Goal: Information Seeking & Learning: Learn about a topic

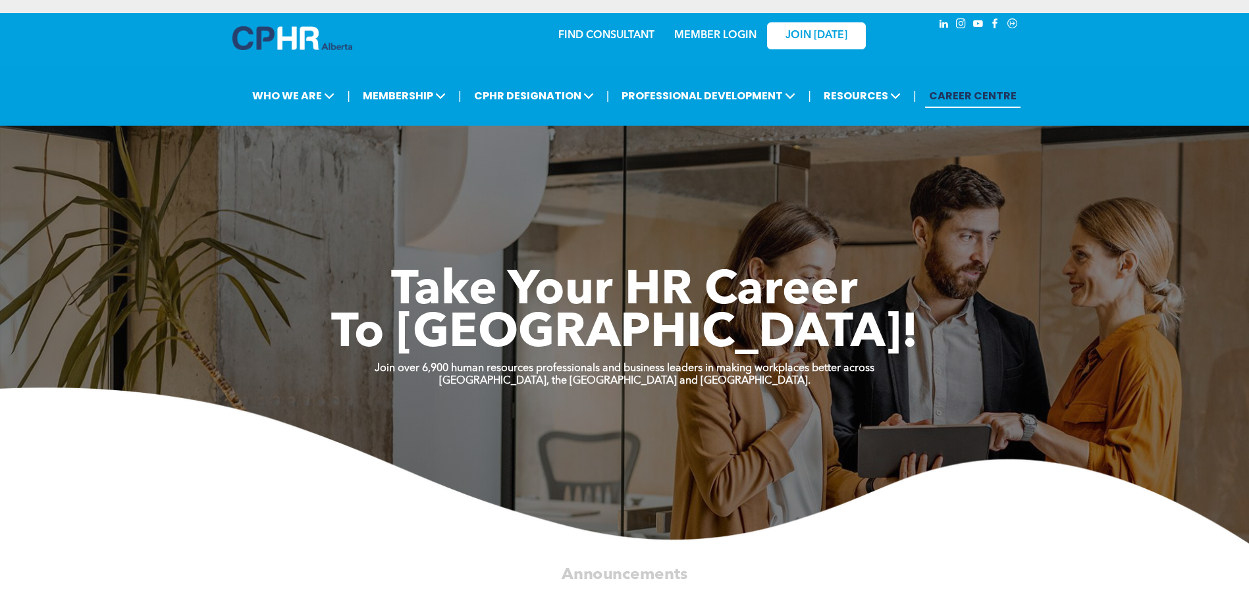
click at [703, 39] on link "MEMBER LOGIN" at bounding box center [715, 35] width 82 height 11
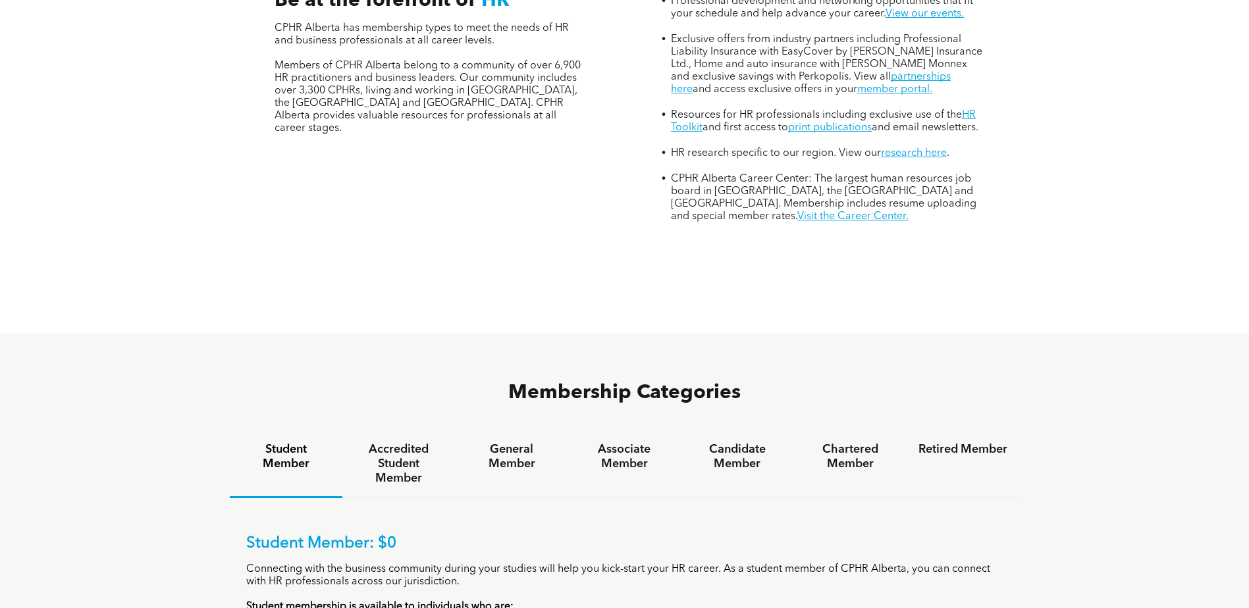
scroll to position [922, 0]
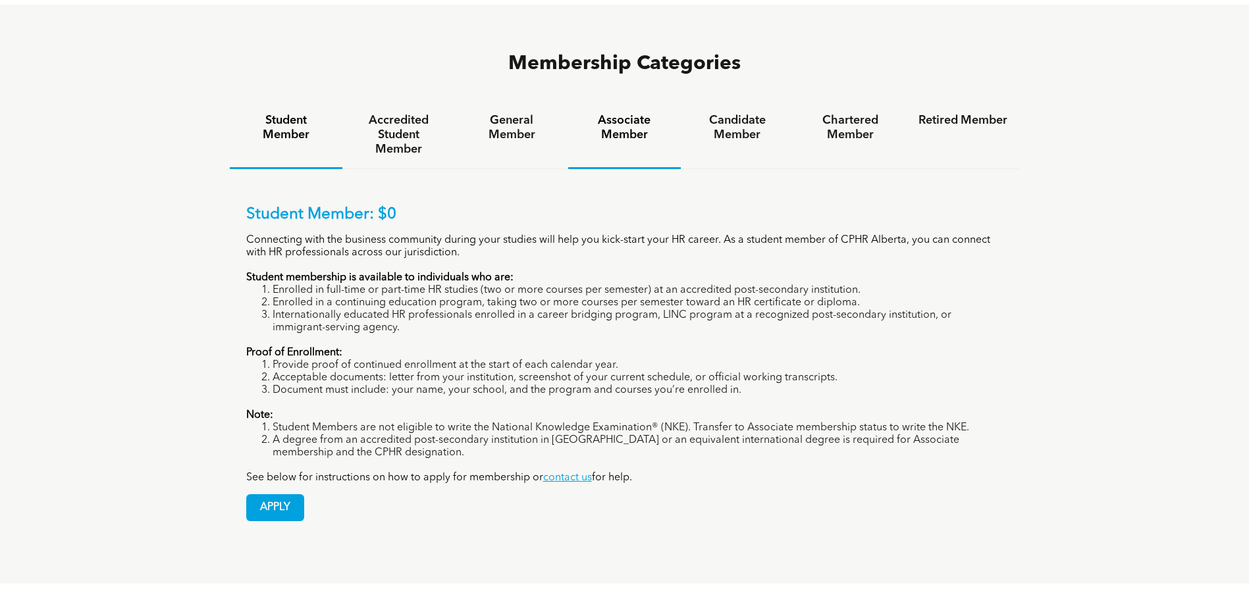
click at [633, 101] on div "Associate Member" at bounding box center [624, 135] width 113 height 68
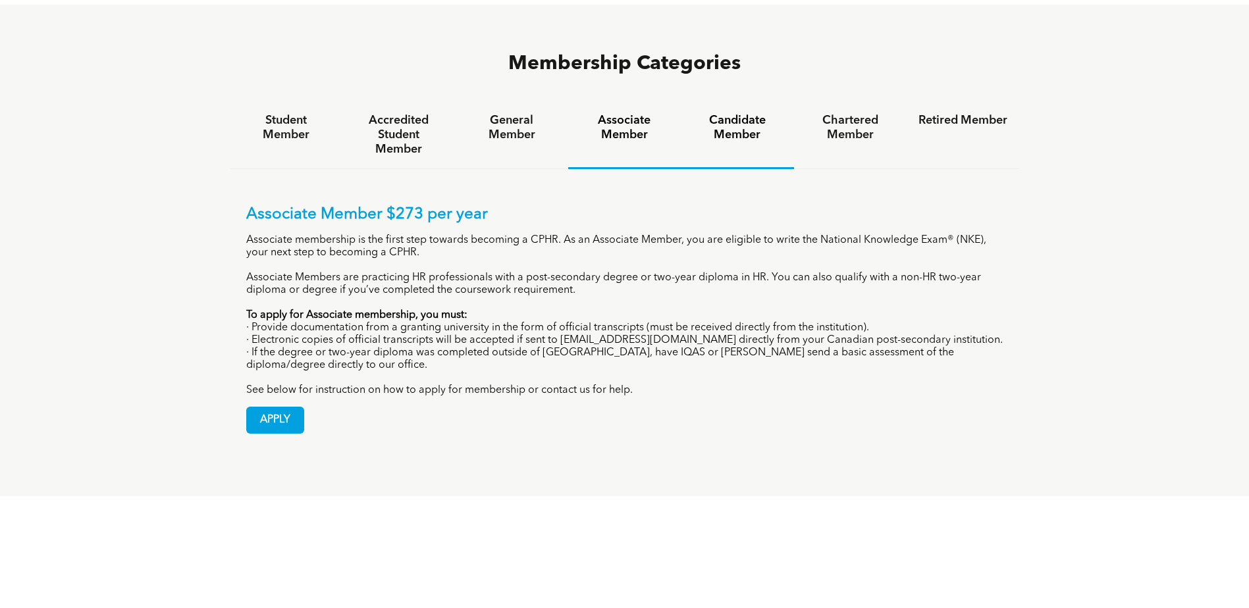
click at [751, 113] on h4 "Candidate Member" at bounding box center [737, 127] width 89 height 29
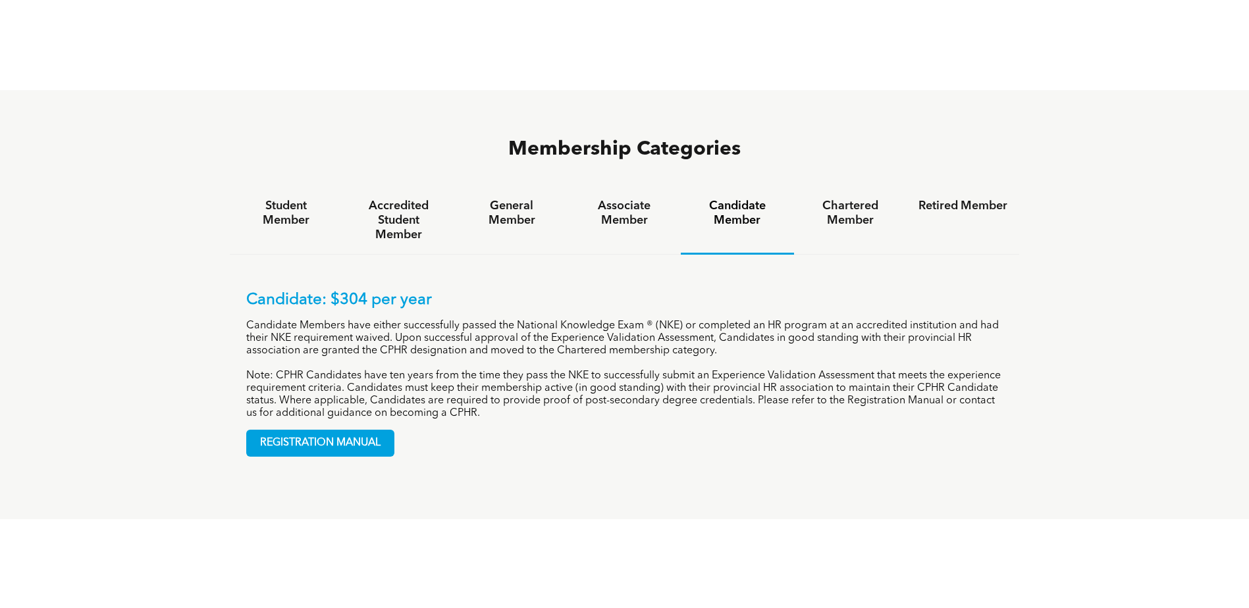
scroll to position [658, 0]
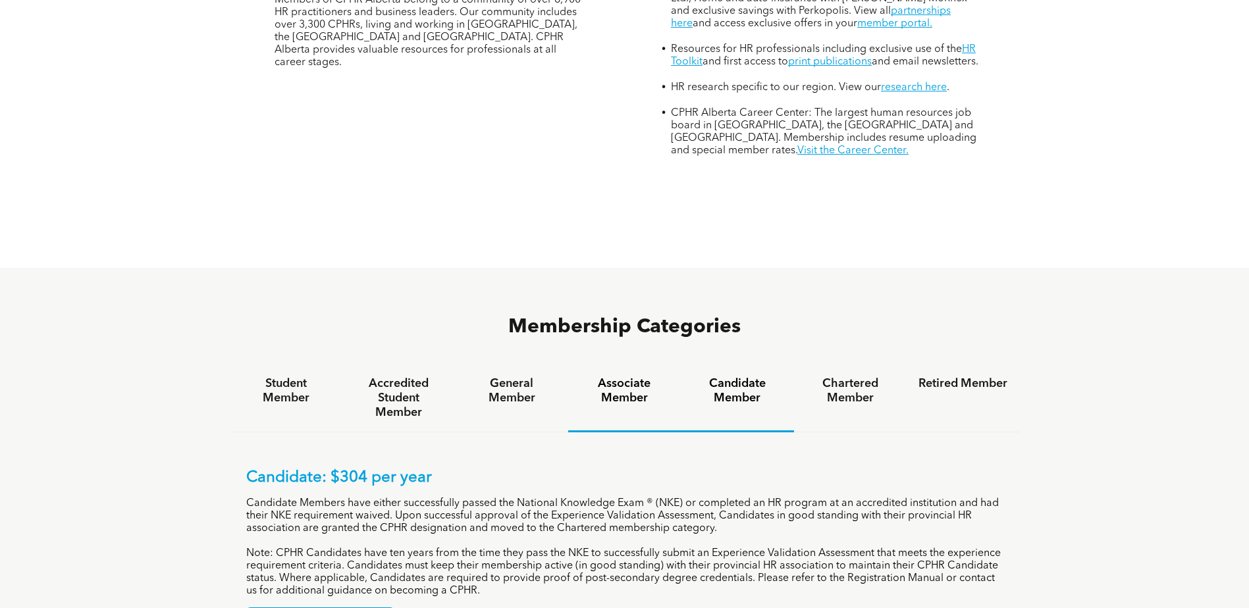
click at [649, 377] on h4 "Associate Member" at bounding box center [624, 391] width 89 height 29
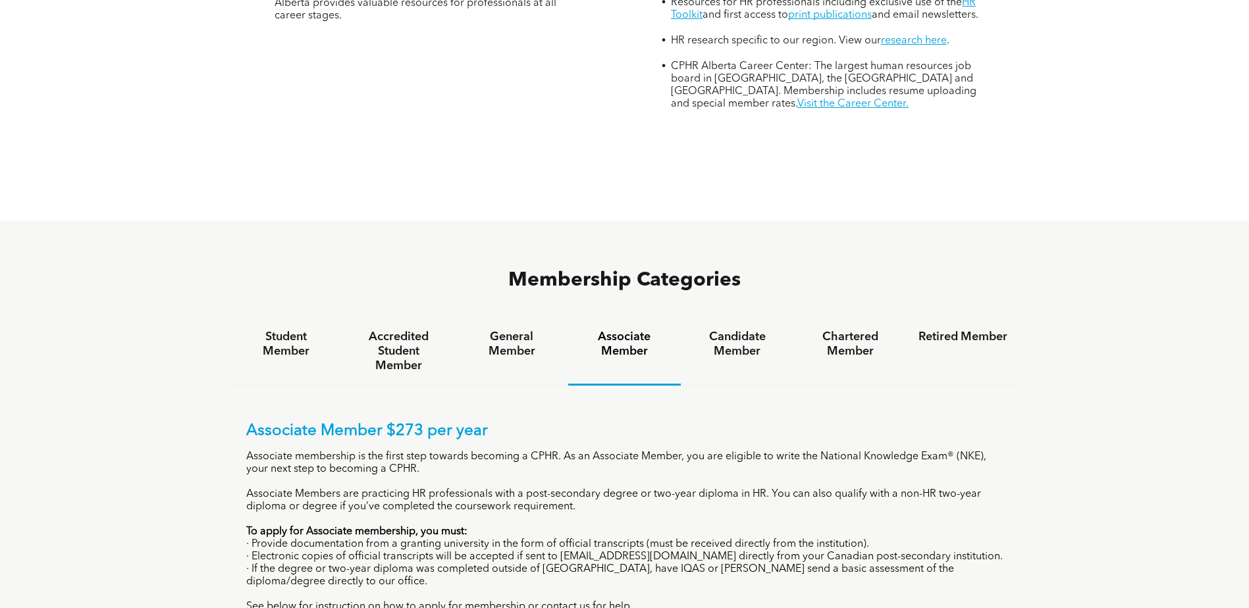
scroll to position [724, 0]
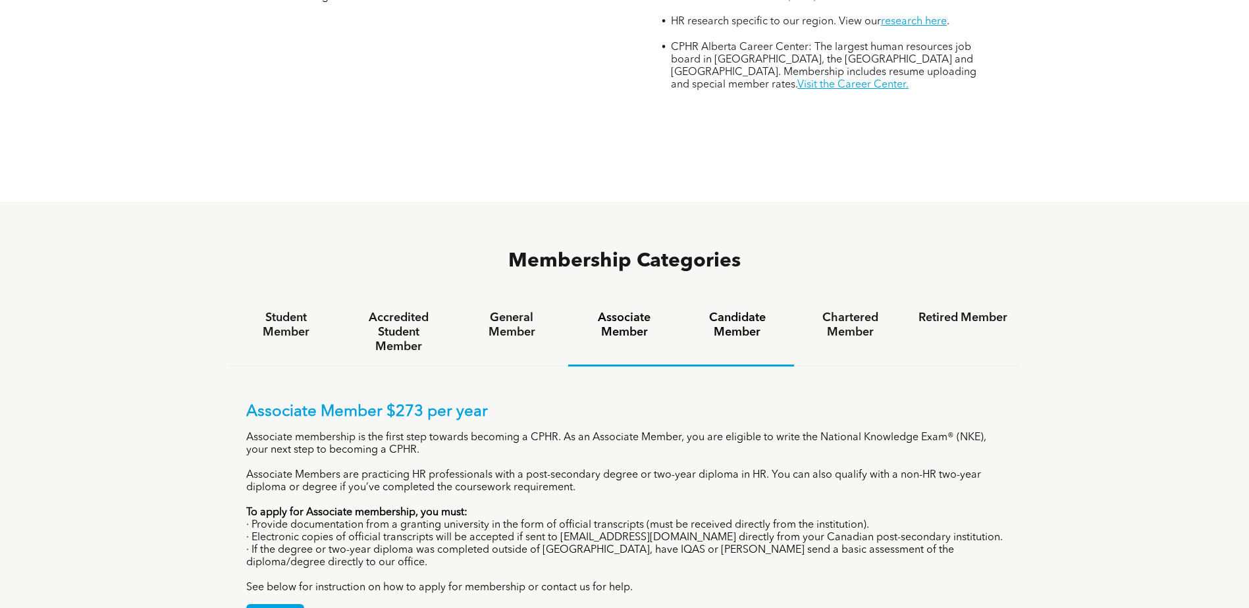
click at [739, 311] on h4 "Candidate Member" at bounding box center [737, 325] width 89 height 29
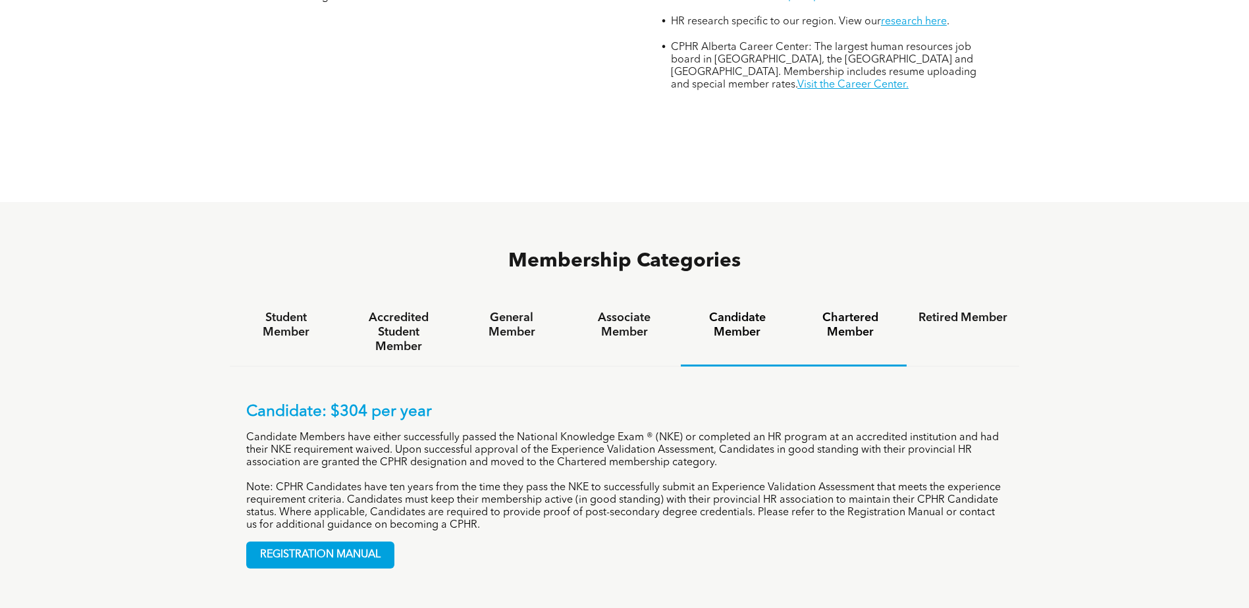
click at [836, 311] on h4 "Chartered Member" at bounding box center [850, 325] width 89 height 29
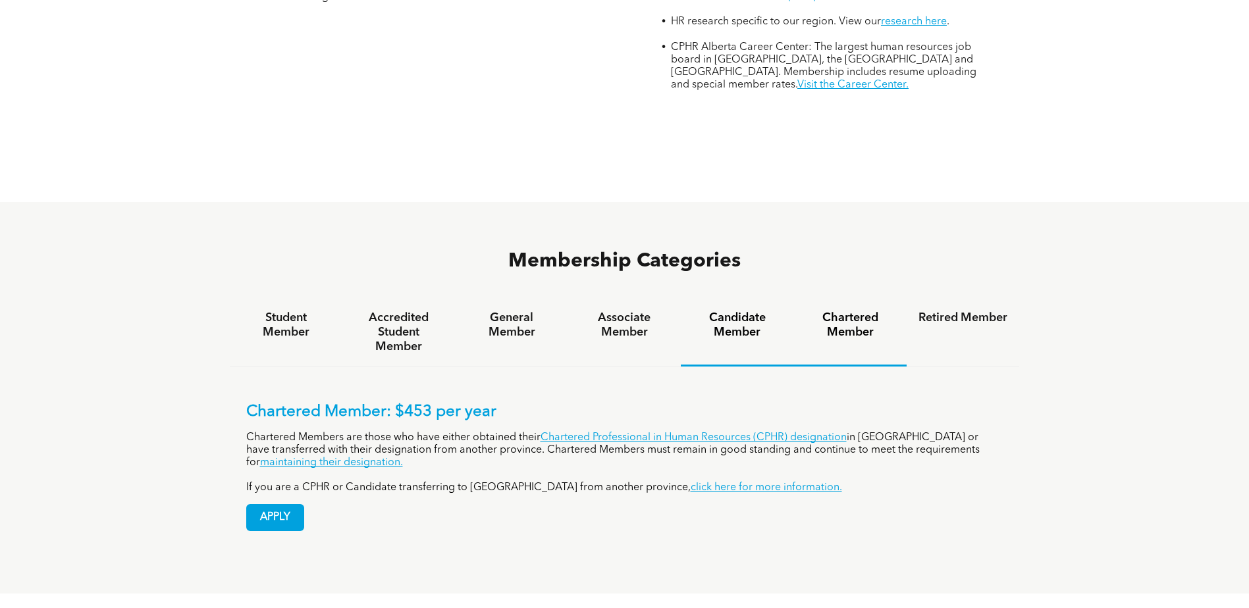
click at [758, 299] on div "Candidate Member" at bounding box center [737, 333] width 113 height 68
